Goal: Task Accomplishment & Management: Manage account settings

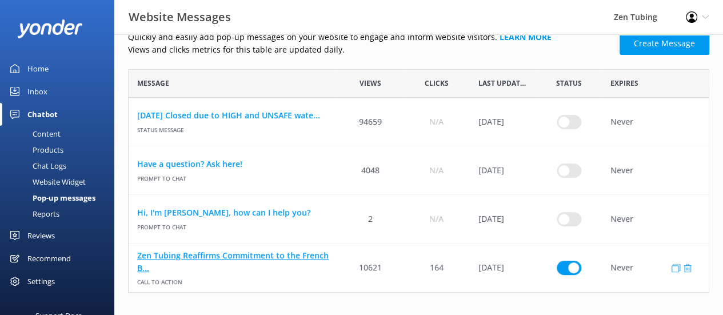
scroll to position [214, 572]
click at [329, 253] on link "Zen Tubing Reaffirms Commitment to the French B..." at bounding box center [232, 262] width 191 height 26
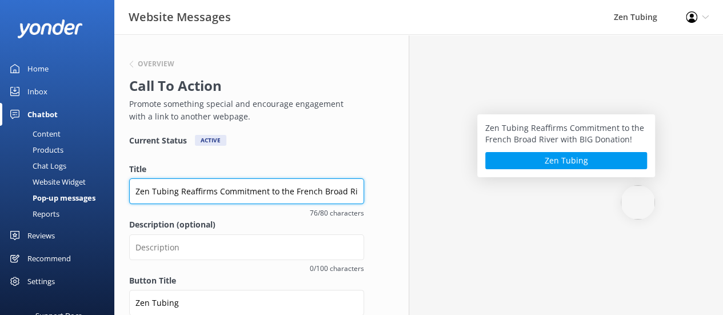
click at [356, 193] on input "Zen Tubing Reaffirms Commitment to the French Broad River with BIG Donation!" at bounding box center [246, 191] width 235 height 26
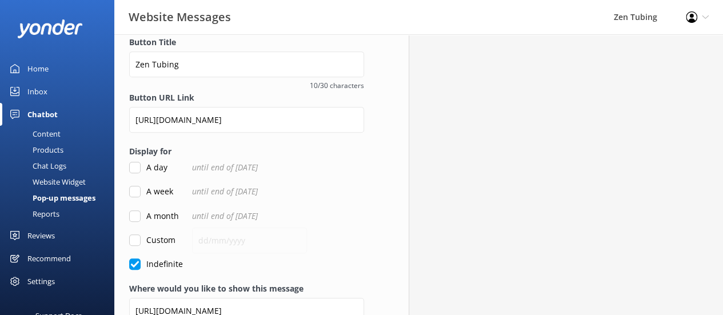
scroll to position [300, 0]
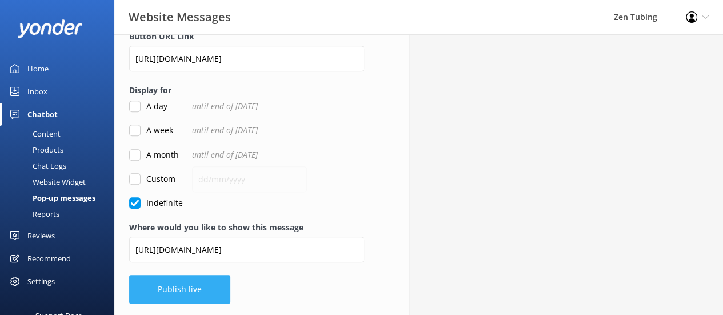
type input "Zen Tubing Reaffirms Commitment to the French Broad River with Donation!"
click at [191, 289] on button "Publish live" at bounding box center [179, 289] width 101 height 29
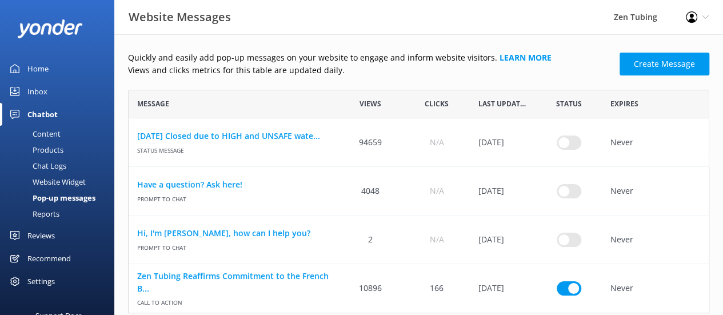
scroll to position [9, 9]
